Goal: Task Accomplishment & Management: Complete application form

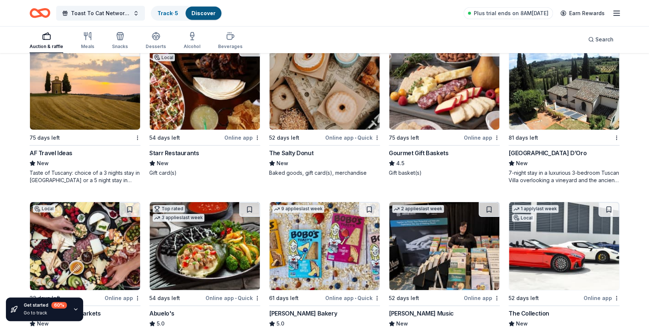
scroll to position [1243, 0]
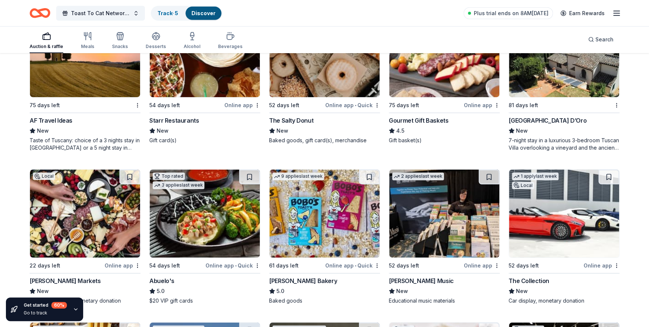
click at [285, 122] on div "The Salty Donut" at bounding box center [291, 120] width 44 height 9
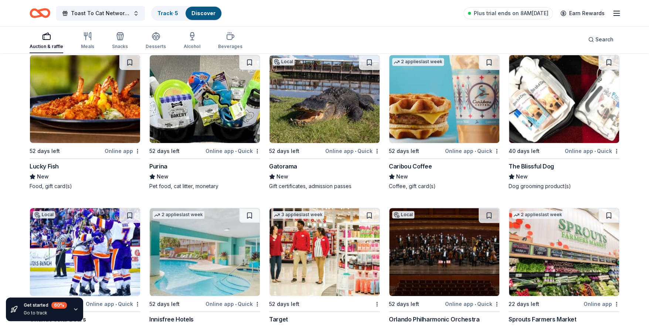
scroll to position [4519, 0]
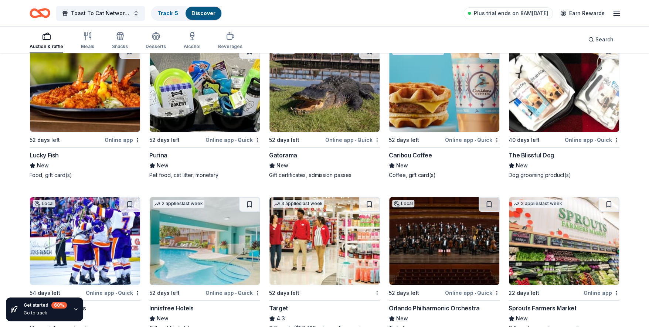
click at [229, 106] on img at bounding box center [205, 88] width 110 height 88
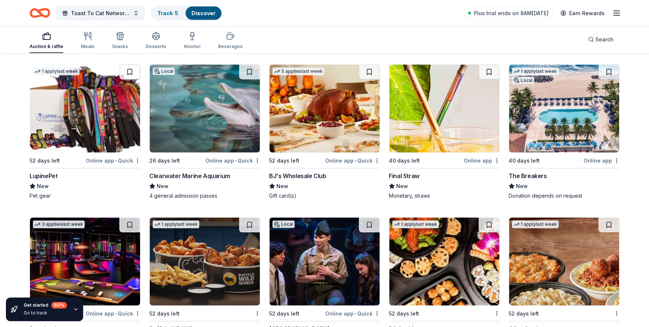
scroll to position [5265, 0]
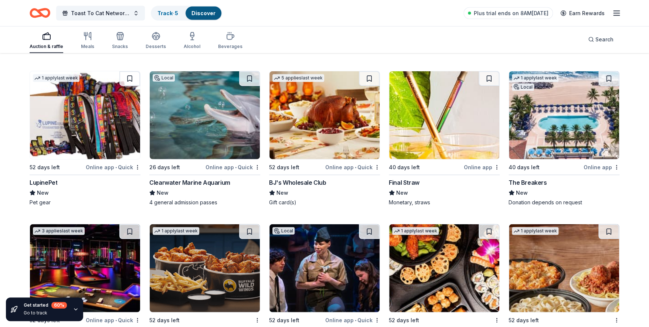
click at [97, 166] on div "Online app • Quick" at bounding box center [113, 167] width 55 height 9
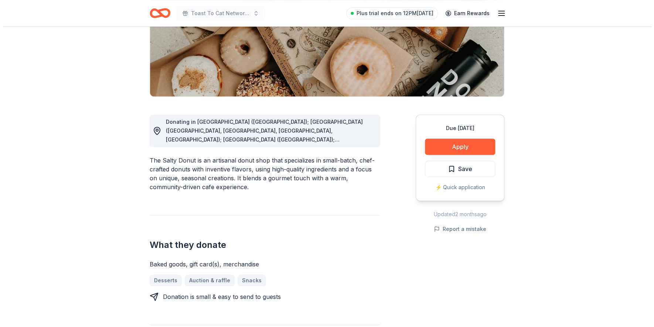
scroll to position [151, 0]
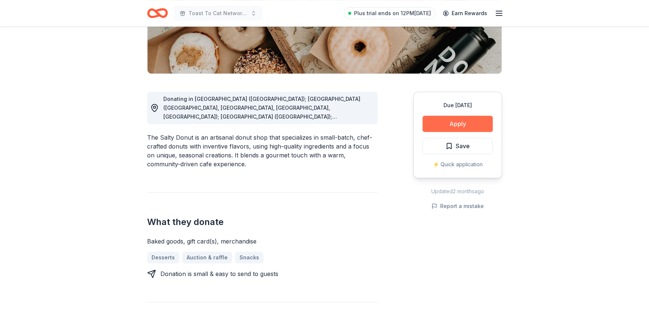
click at [459, 123] on button "Apply" at bounding box center [458, 124] width 70 height 16
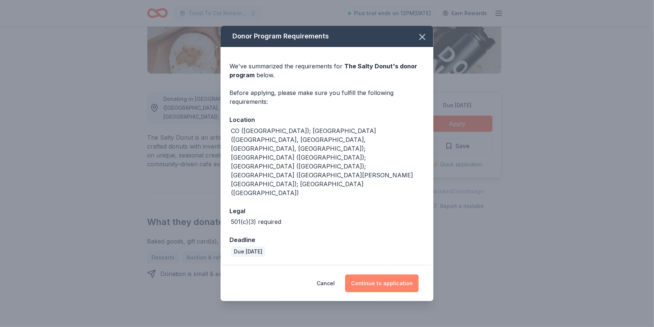
click at [383, 275] on button "Continue to application" at bounding box center [382, 284] width 74 height 18
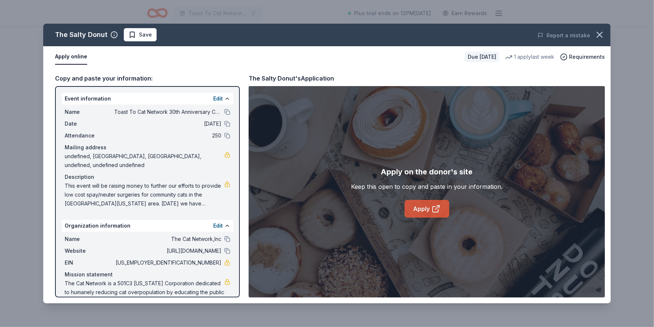
click at [428, 209] on link "Apply" at bounding box center [427, 209] width 45 height 18
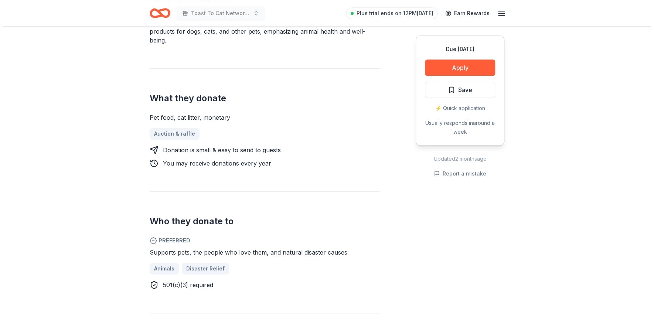
scroll to position [246, 0]
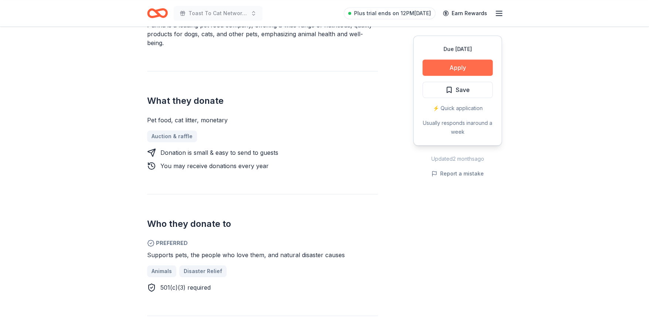
click at [461, 68] on button "Apply" at bounding box center [458, 68] width 70 height 16
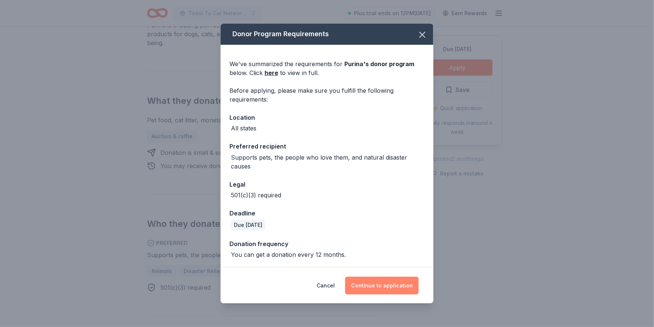
click at [385, 289] on button "Continue to application" at bounding box center [382, 286] width 74 height 18
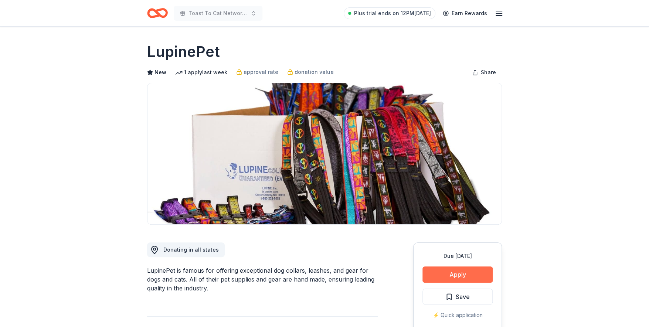
click at [463, 274] on button "Apply" at bounding box center [458, 275] width 70 height 16
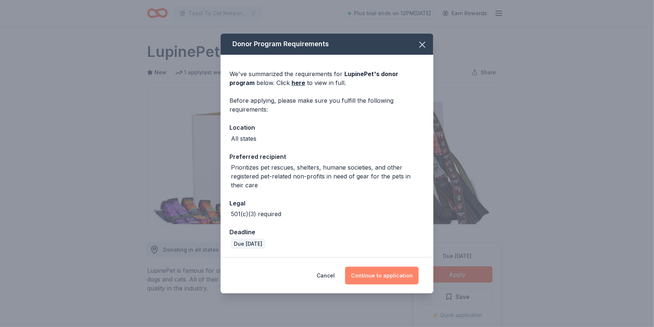
click at [383, 274] on button "Continue to application" at bounding box center [382, 276] width 74 height 18
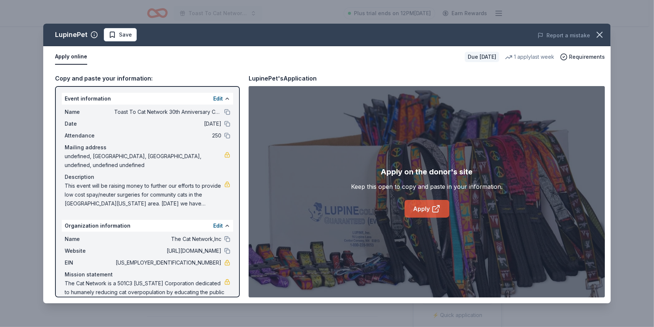
click at [423, 211] on link "Apply" at bounding box center [427, 209] width 45 height 18
